Goal: Go to known website: Access a specific website the user already knows

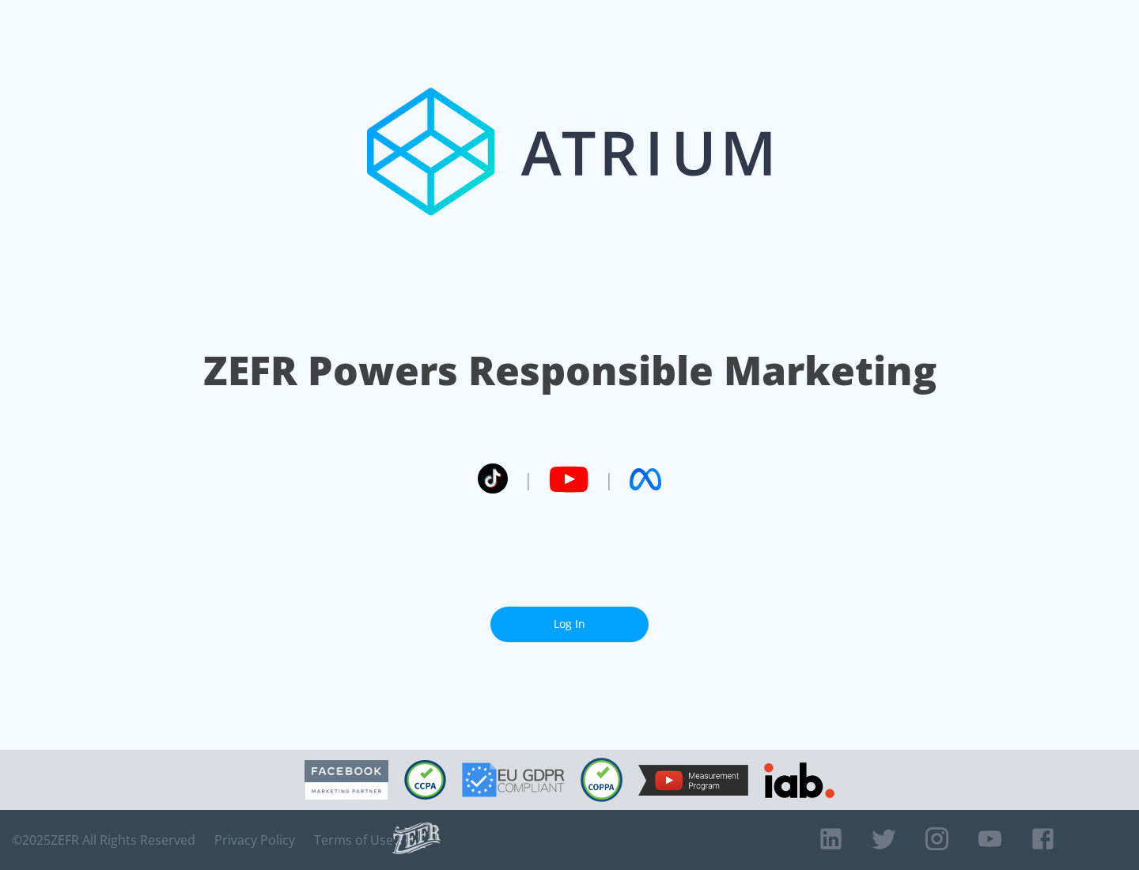
click at [569, 624] on link "Log In" at bounding box center [569, 624] width 158 height 36
